Goal: Task Accomplishment & Management: Manage account settings

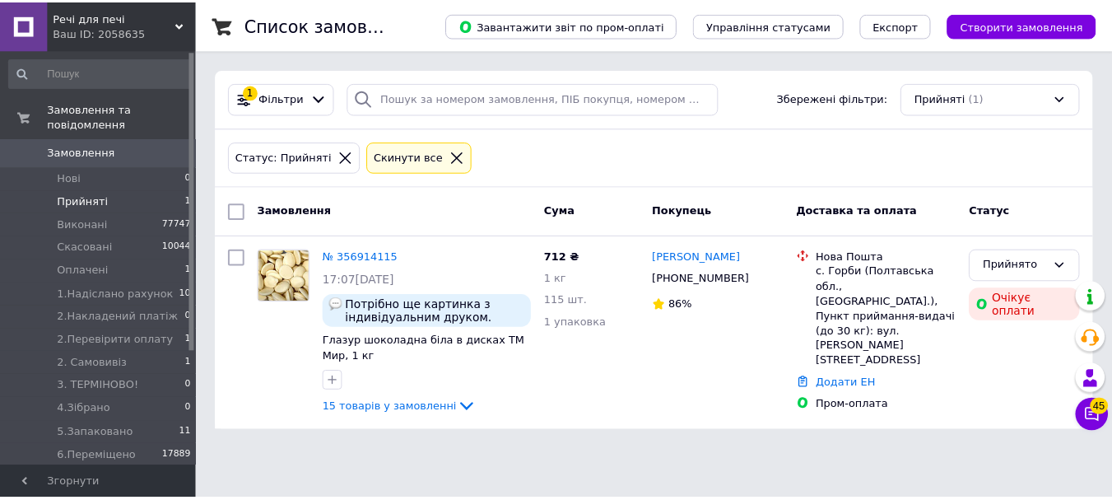
scroll to position [159, 0]
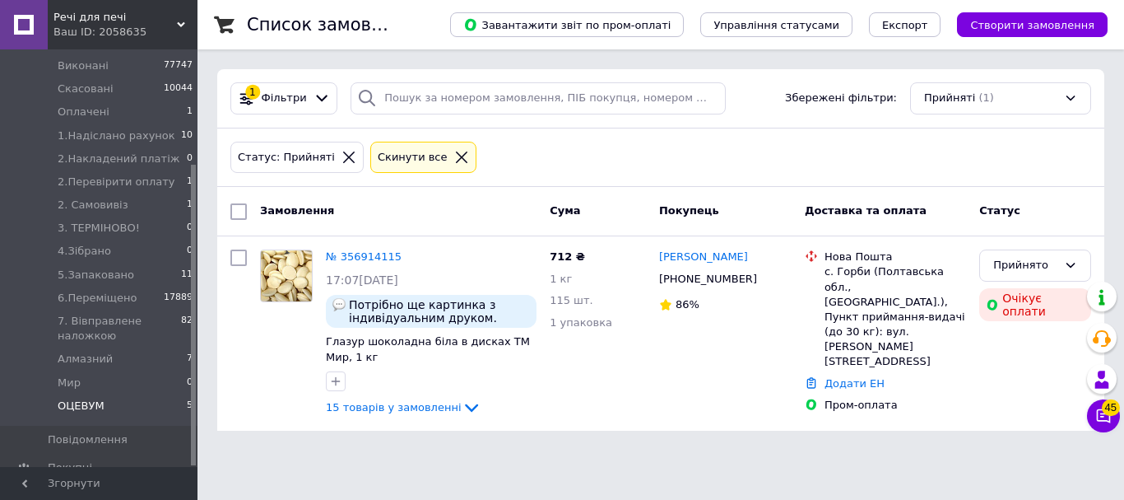
click at [76, 398] on span "ОЦЕВУМ" at bounding box center [81, 405] width 47 height 15
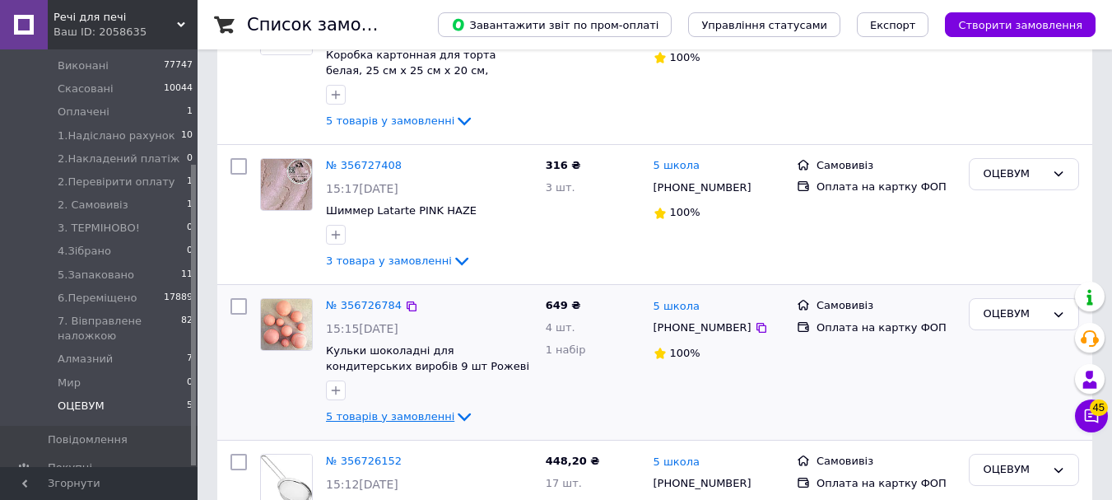
scroll to position [329, 0]
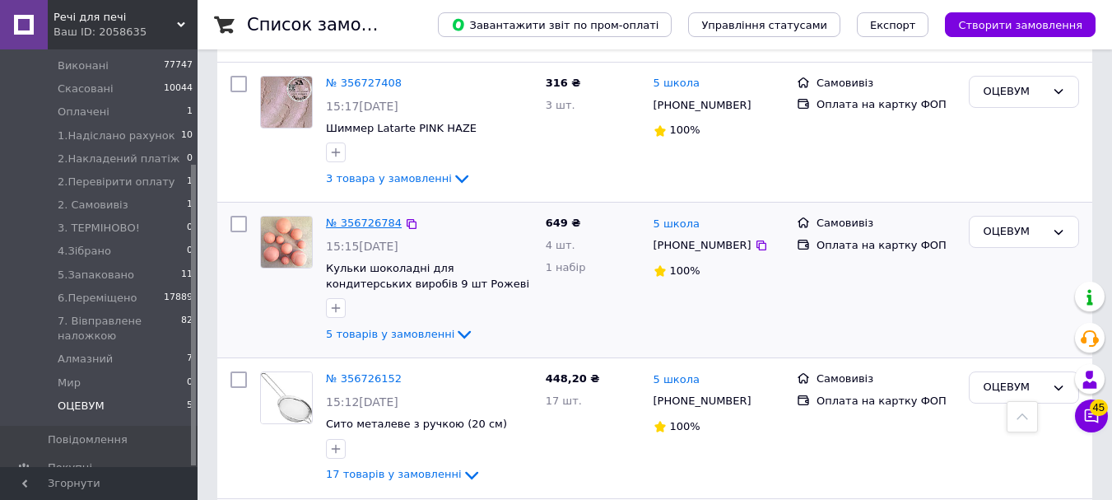
click at [374, 222] on link "№ 356726784" at bounding box center [364, 222] width 76 height 12
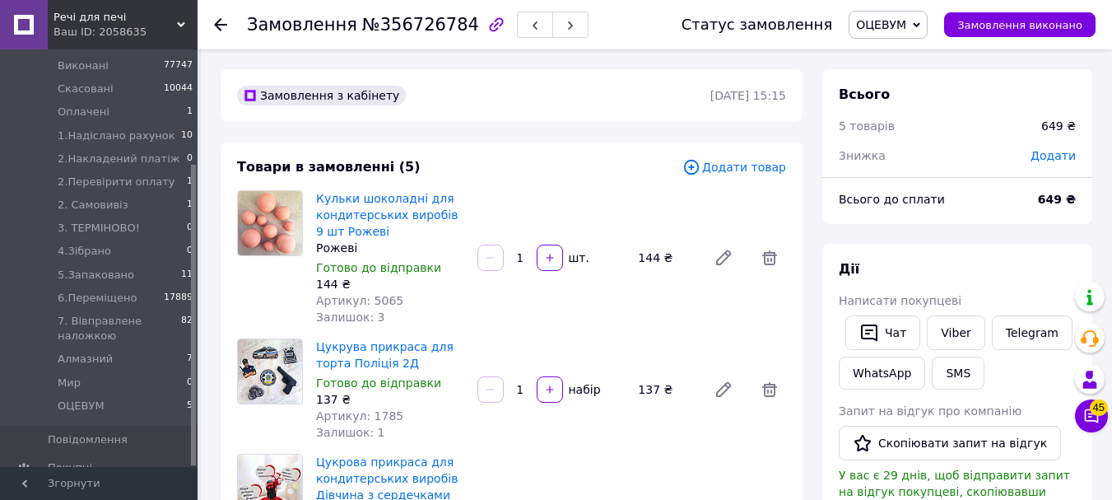
click at [701, 165] on icon at bounding box center [691, 167] width 18 height 18
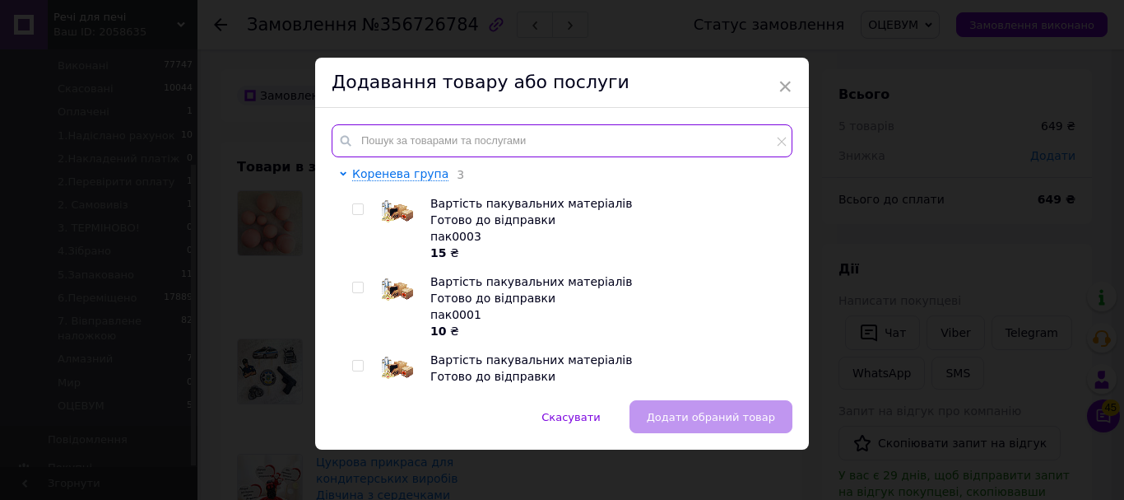
click at [412, 142] on input "text" at bounding box center [562, 140] width 461 height 33
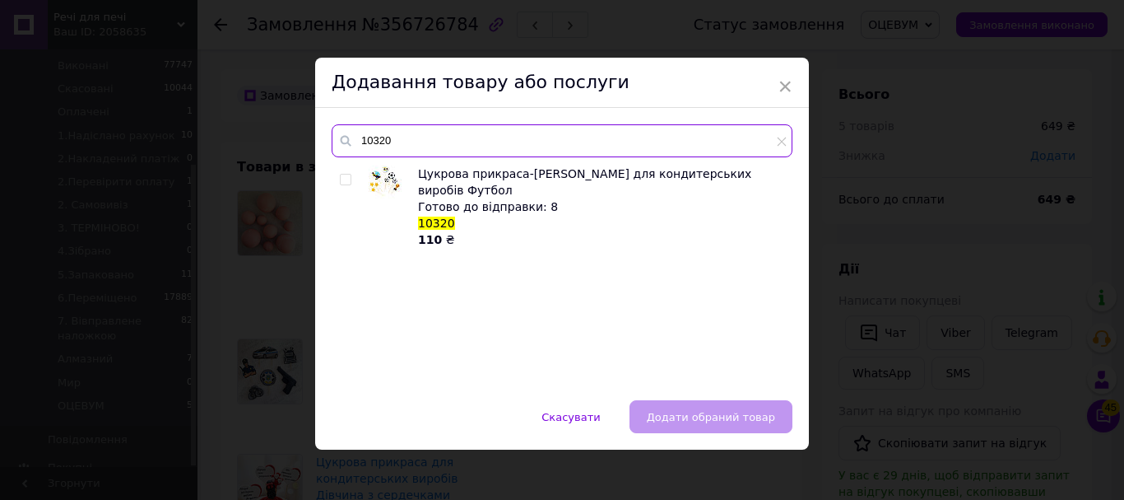
type input "10320"
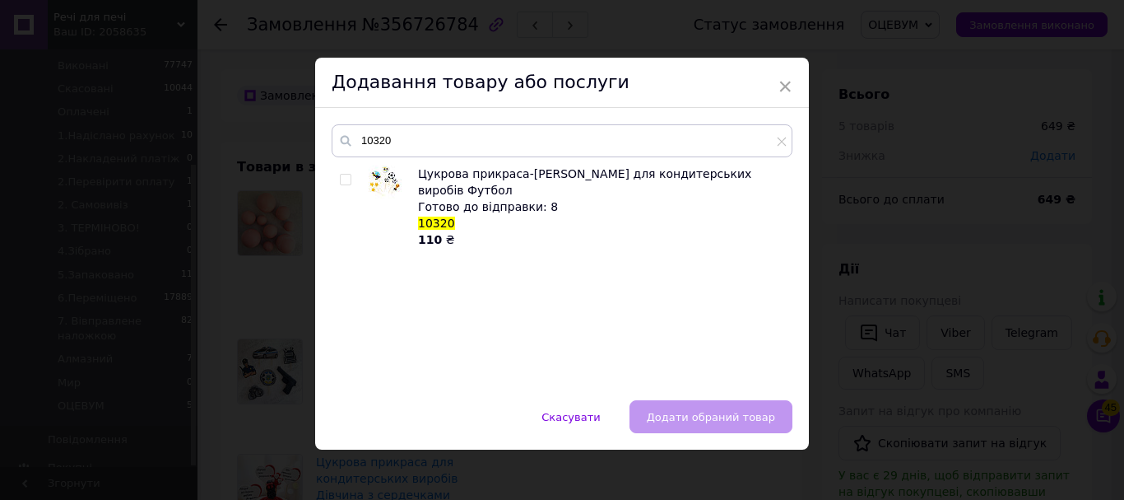
click at [340, 179] on input "checkbox" at bounding box center [345, 180] width 11 height 11
checkbox input "true"
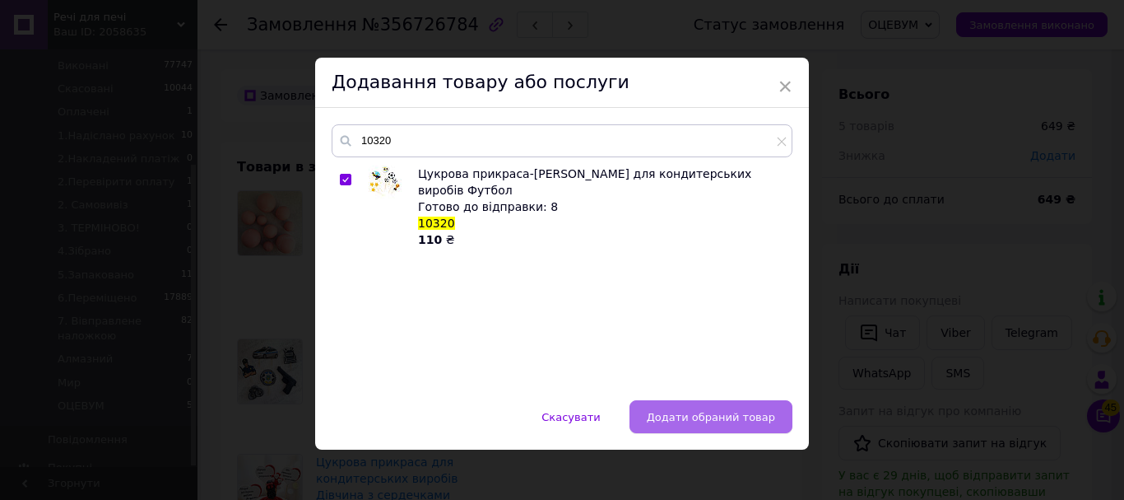
click at [727, 415] on span "Додати обраний товар" at bounding box center [711, 417] width 128 height 12
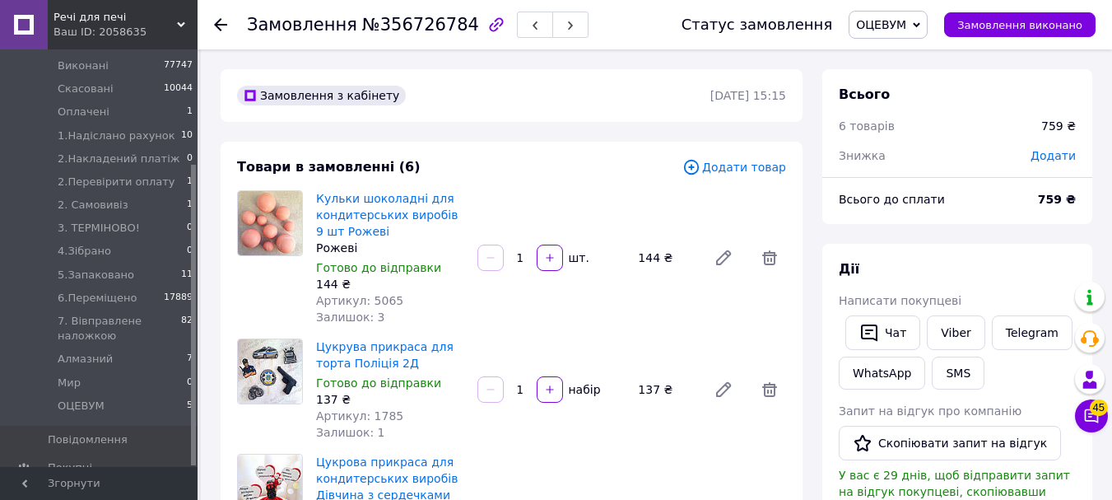
click at [701, 165] on icon at bounding box center [691, 167] width 18 height 18
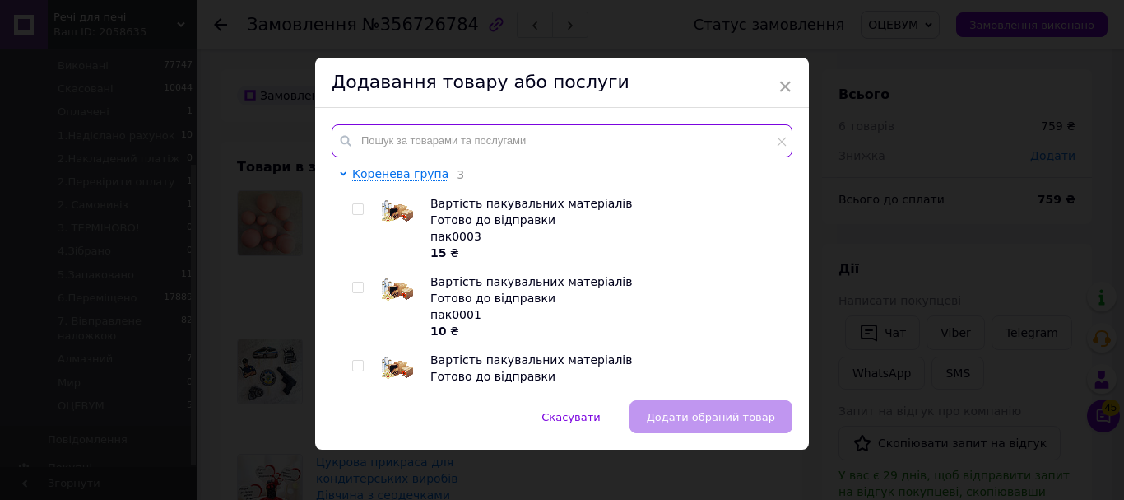
click at [410, 151] on input "text" at bounding box center [562, 140] width 461 height 33
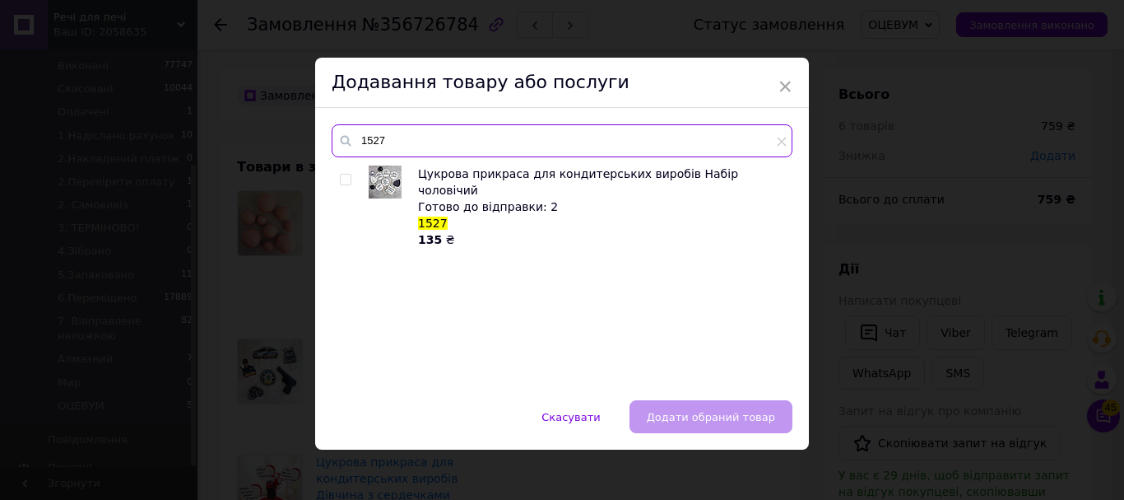
type input "1527"
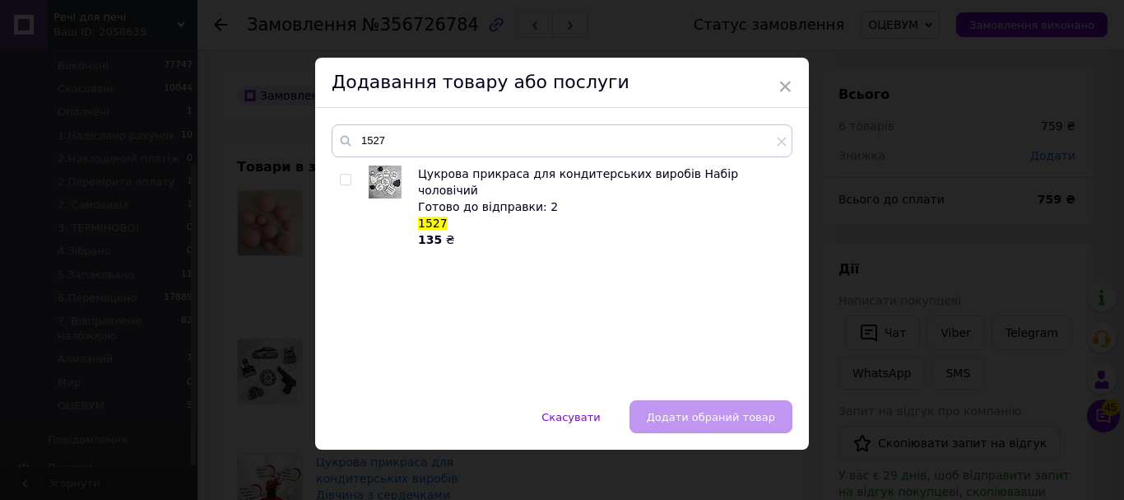
click at [344, 177] on input "checkbox" at bounding box center [345, 180] width 11 height 11
checkbox input "true"
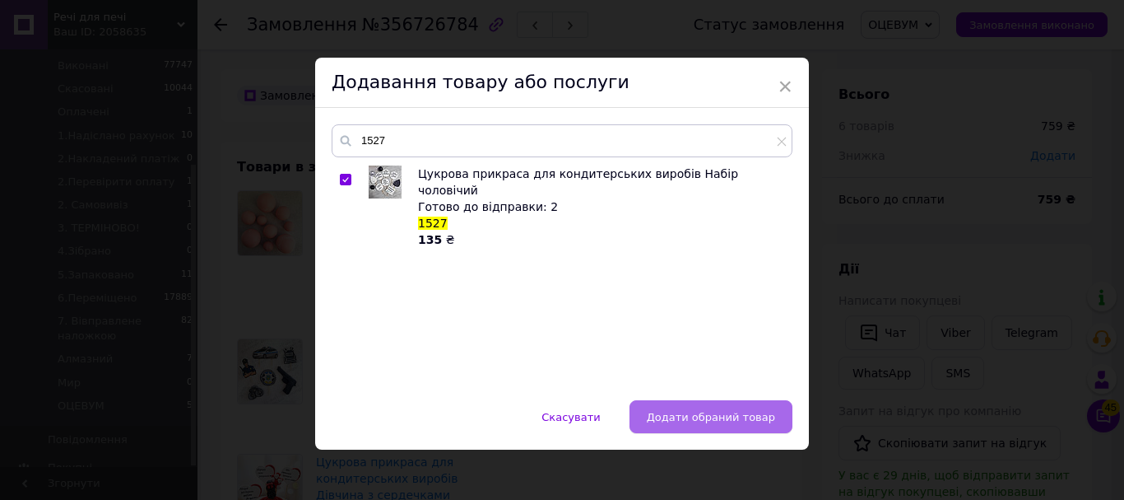
click at [747, 414] on span "Додати обраний товар" at bounding box center [711, 417] width 128 height 12
